Goal: Check status: Check status

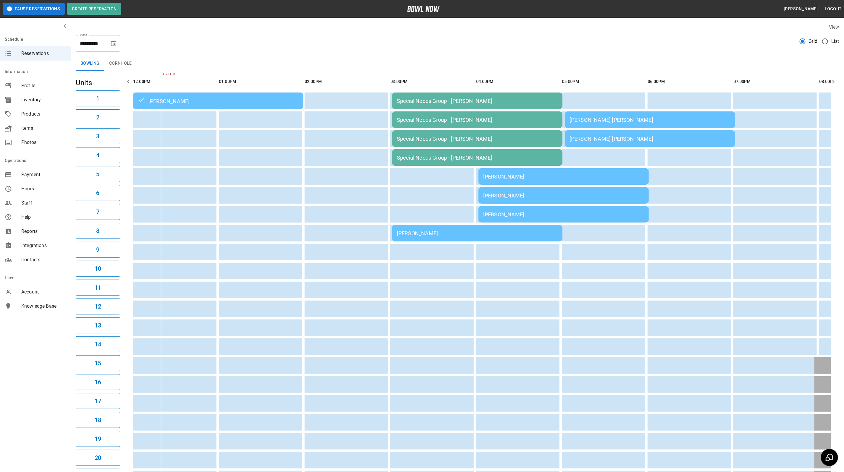
drag, startPoint x: 421, startPoint y: 231, endPoint x: 432, endPoint y: 228, distance: 11.0
click at [432, 228] on td "[PERSON_NAME]" at bounding box center [477, 233] width 170 height 17
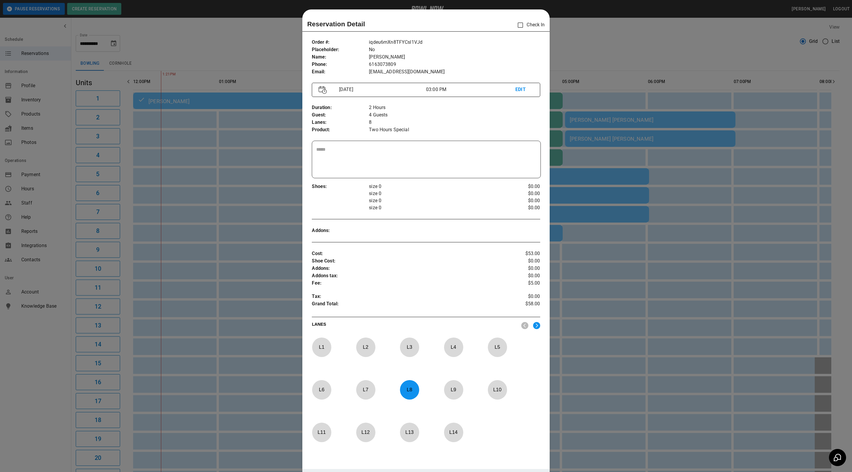
scroll to position [9, 0]
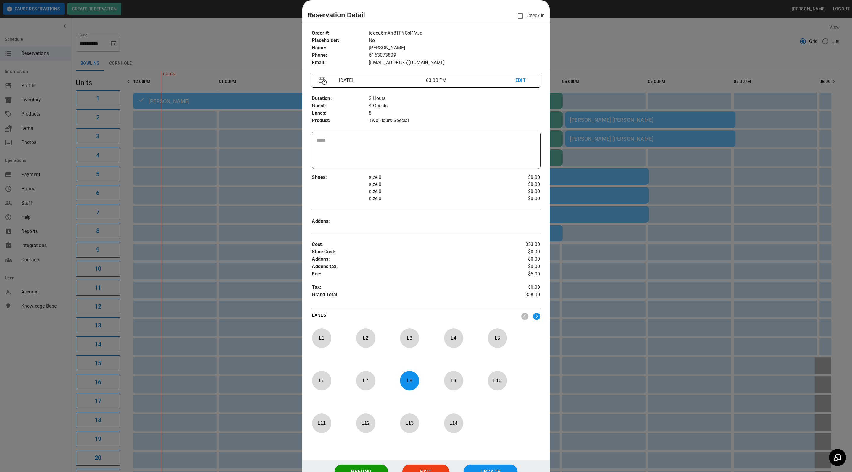
click at [603, 36] on div at bounding box center [426, 236] width 852 height 472
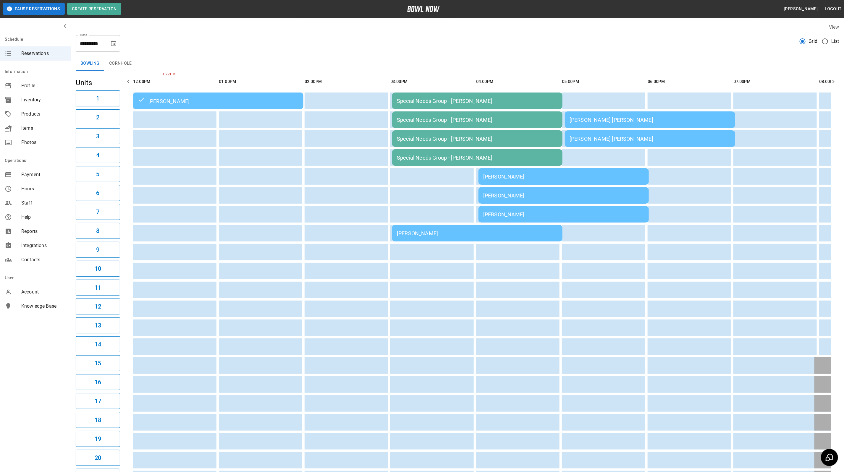
click at [546, 206] on td "[PERSON_NAME]" at bounding box center [564, 214] width 170 height 17
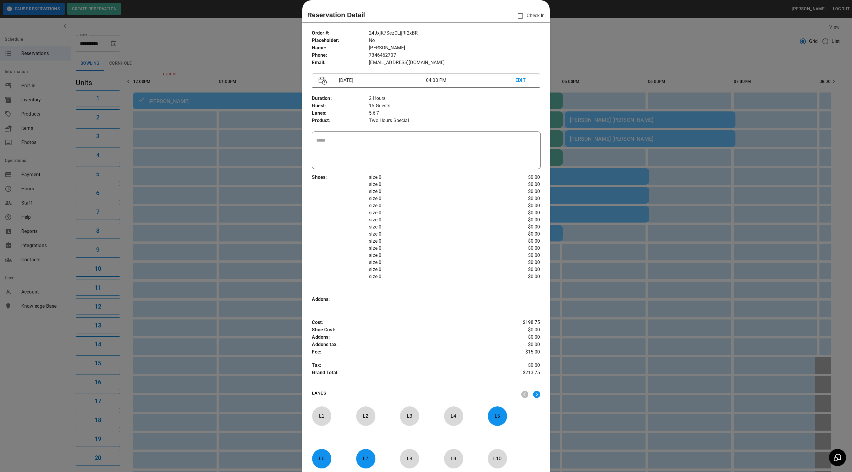
click at [644, 76] on div at bounding box center [426, 236] width 852 height 472
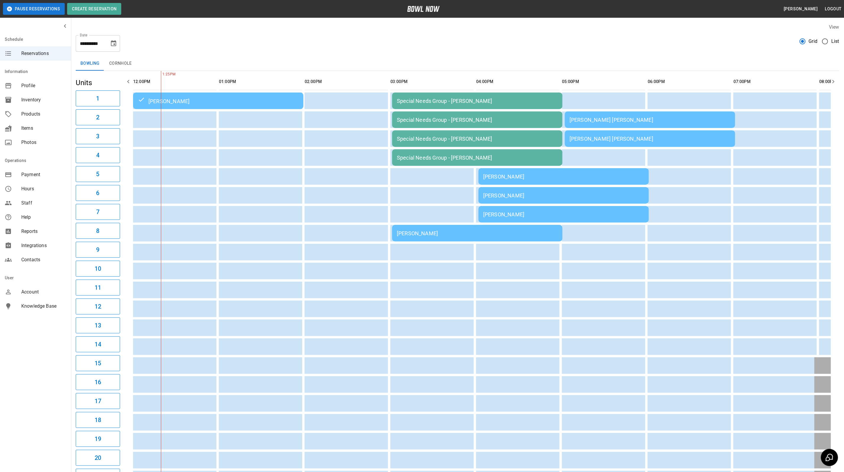
click at [614, 127] on td "[PERSON_NAME] [PERSON_NAME]" at bounding box center [650, 120] width 170 height 17
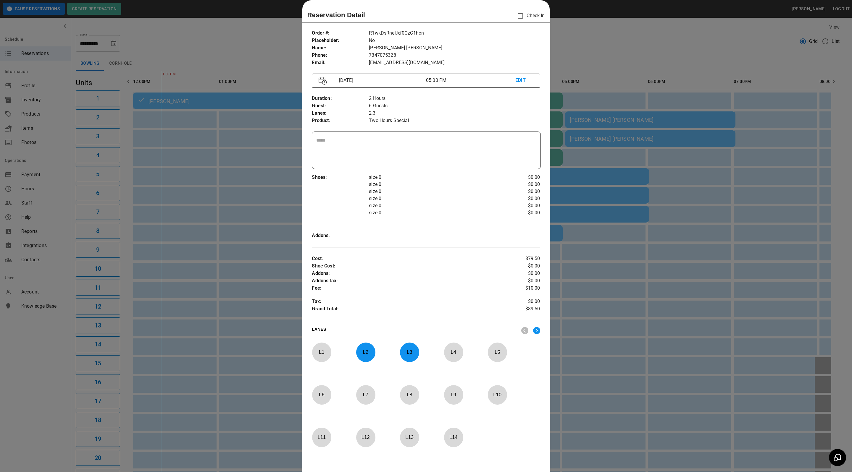
click at [581, 46] on div at bounding box center [426, 236] width 852 height 472
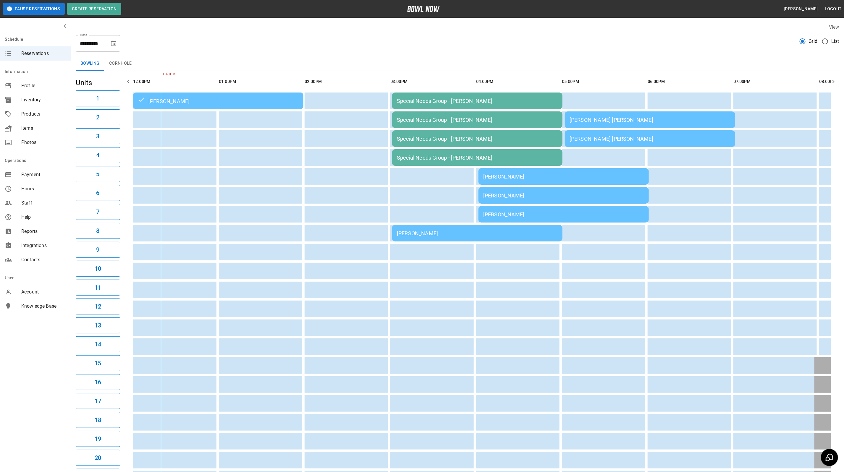
click at [113, 43] on icon "Choose date, selected date is Sep 13, 2025" at bounding box center [113, 43] width 7 height 7
click at [124, 109] on button "20" at bounding box center [126, 108] width 11 height 11
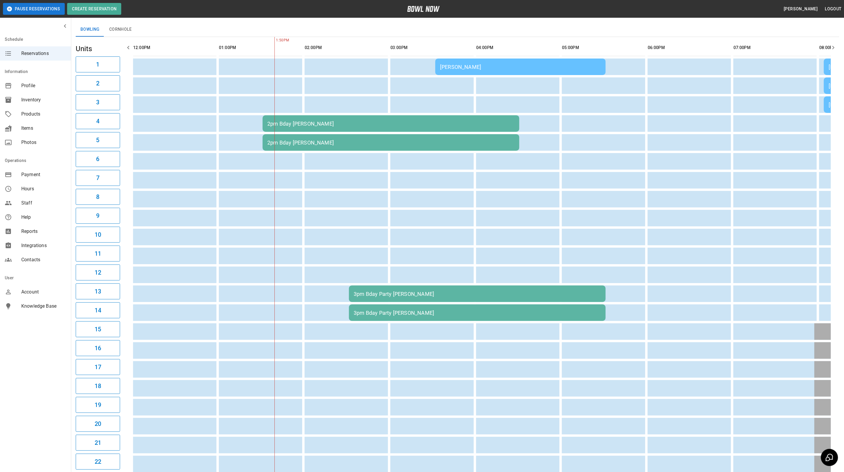
scroll to position [0, 0]
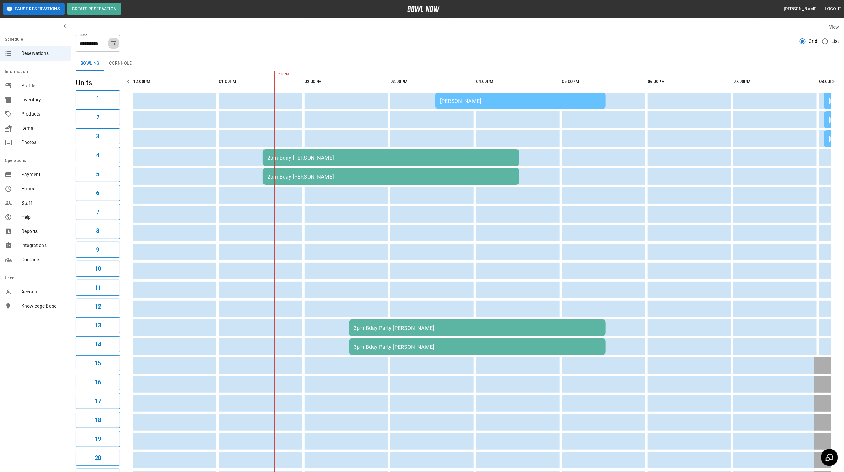
click at [113, 45] on icon "Choose date, selected date is Sep 20, 2025" at bounding box center [113, 43] width 7 height 7
click at [131, 95] on div "13" at bounding box center [126, 97] width 12 height 11
click at [129, 95] on button "13" at bounding box center [126, 97] width 11 height 11
click at [127, 95] on button "13" at bounding box center [126, 97] width 11 height 11
type input "**********"
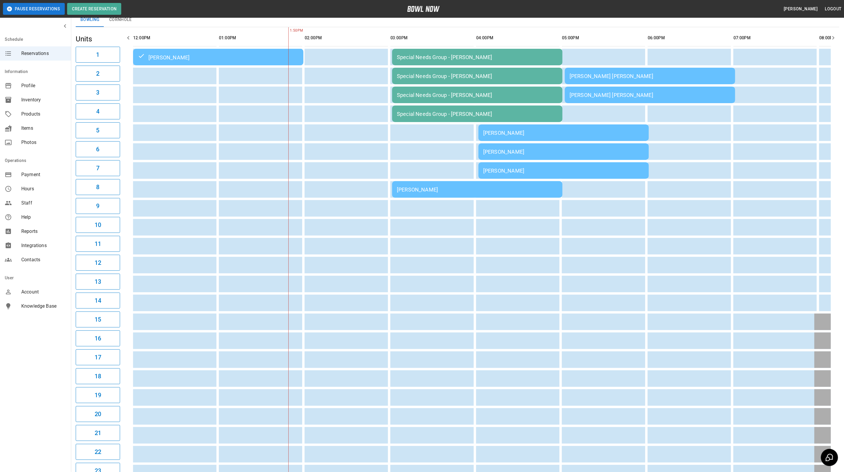
scroll to position [115, 0]
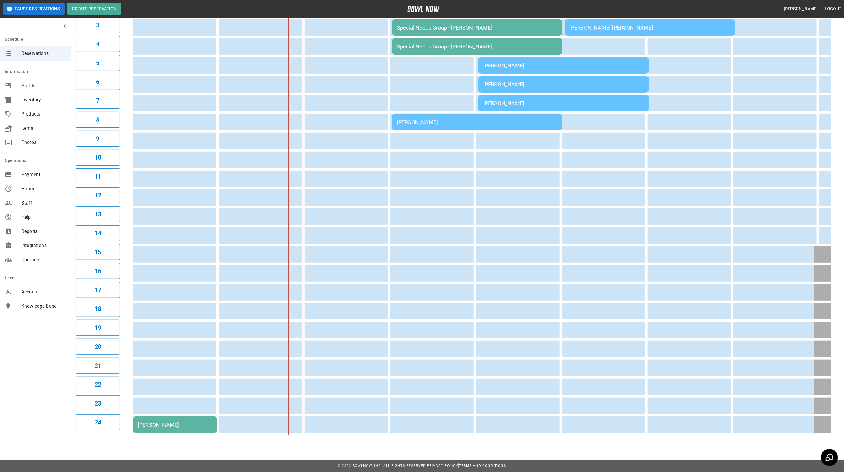
click at [433, 428] on table "[PERSON_NAME] Special Needs Group - [PERSON_NAME] Special Needs Group - [PERSON…" at bounding box center [650, 198] width 1039 height 476
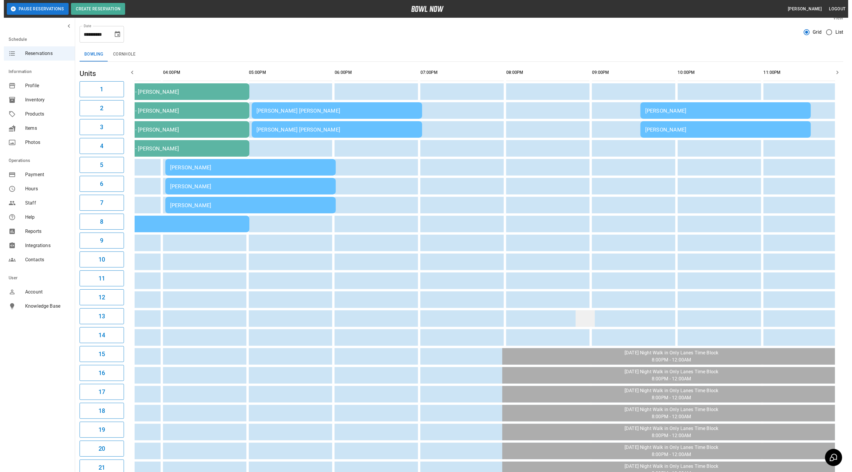
scroll to position [0, 0]
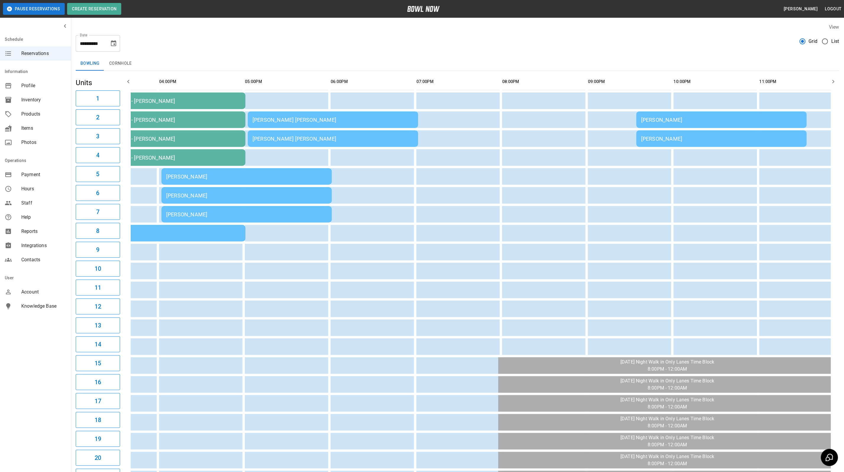
click at [665, 116] on td "[PERSON_NAME]" at bounding box center [722, 120] width 170 height 17
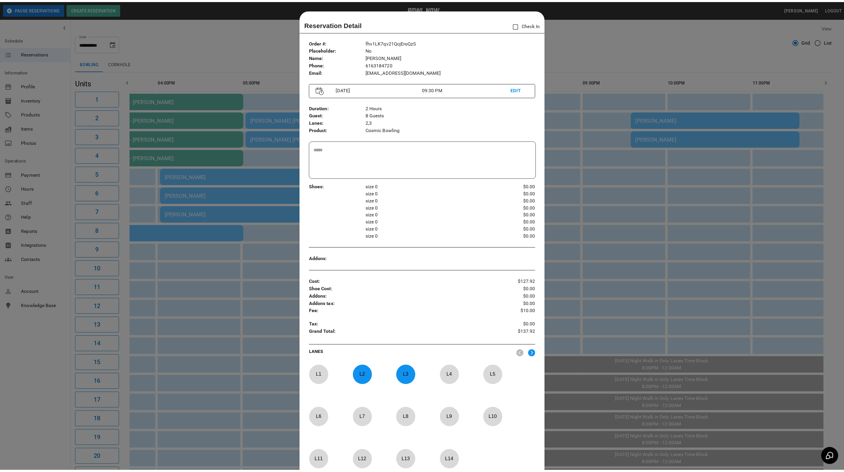
scroll to position [9, 0]
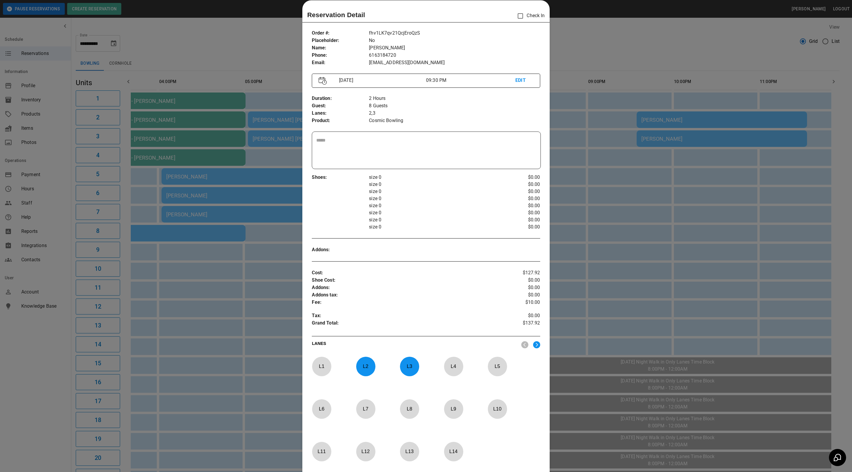
click at [564, 33] on div at bounding box center [426, 236] width 852 height 472
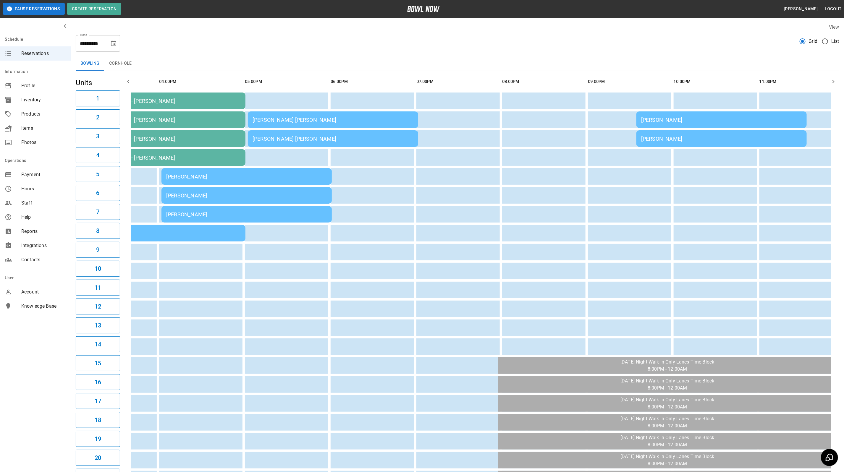
scroll to position [0, 309]
